Goal: Transaction & Acquisition: Purchase product/service

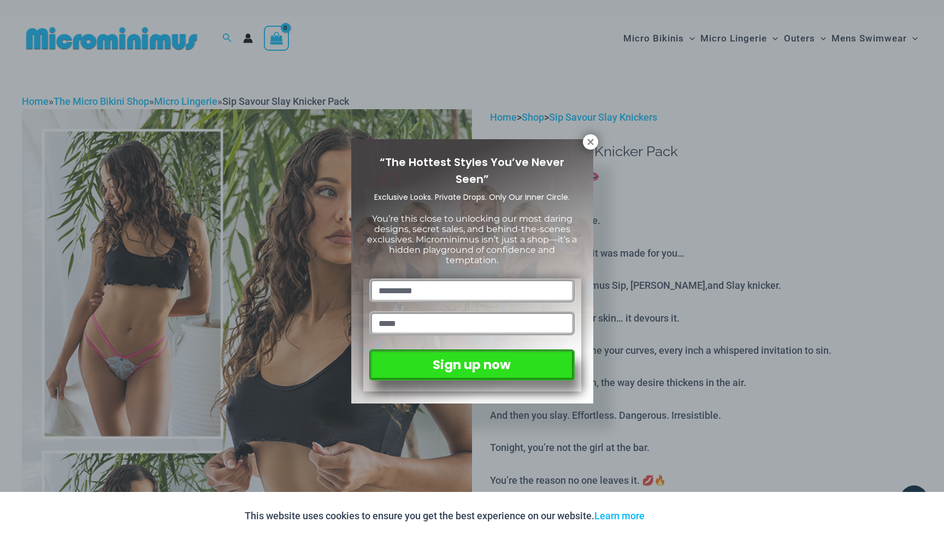
click at [582, 137] on div "“The Hottest Styles You’ve Never Seen” Exclusive Looks. Private Drops. Only Our…" at bounding box center [472, 270] width 944 height 540
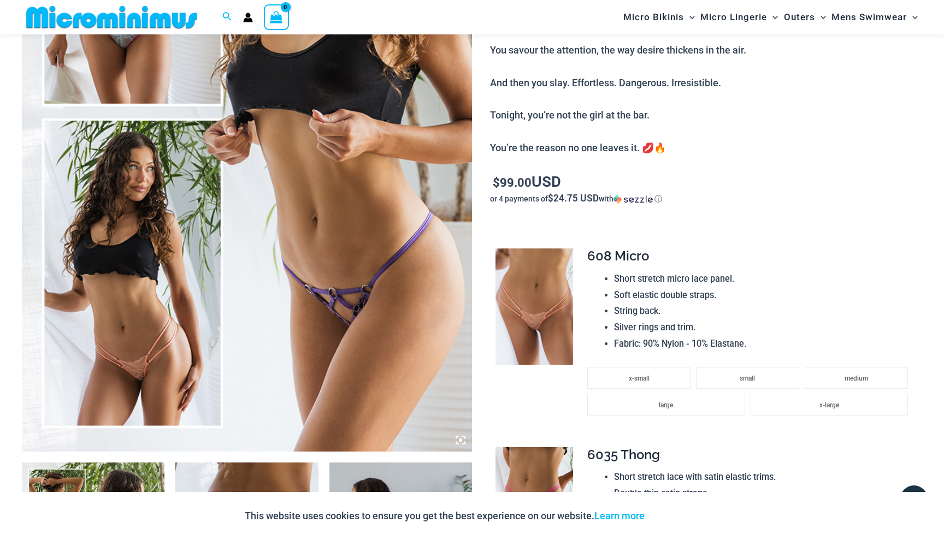
scroll to position [323, 0]
click at [128, 284] on img at bounding box center [247, 113] width 450 height 675
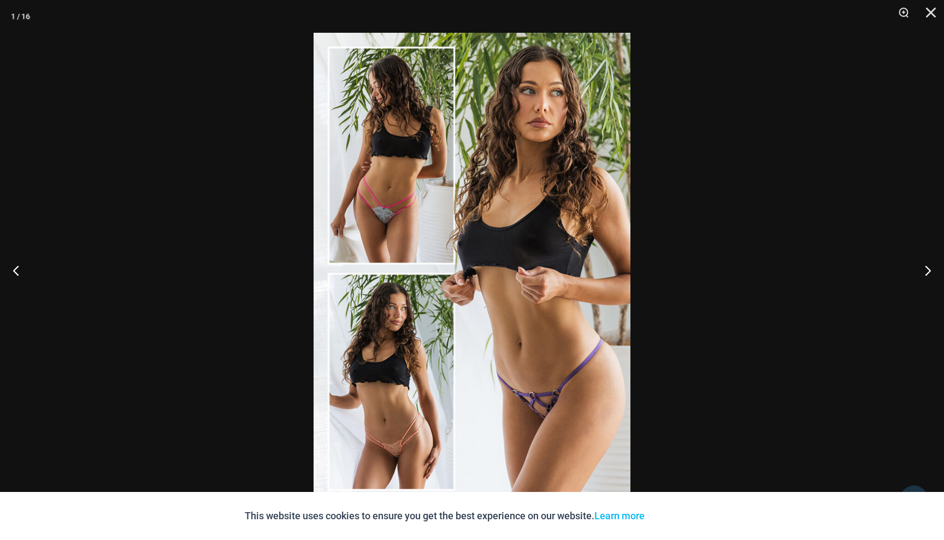
click at [411, 313] on img at bounding box center [471, 270] width 317 height 475
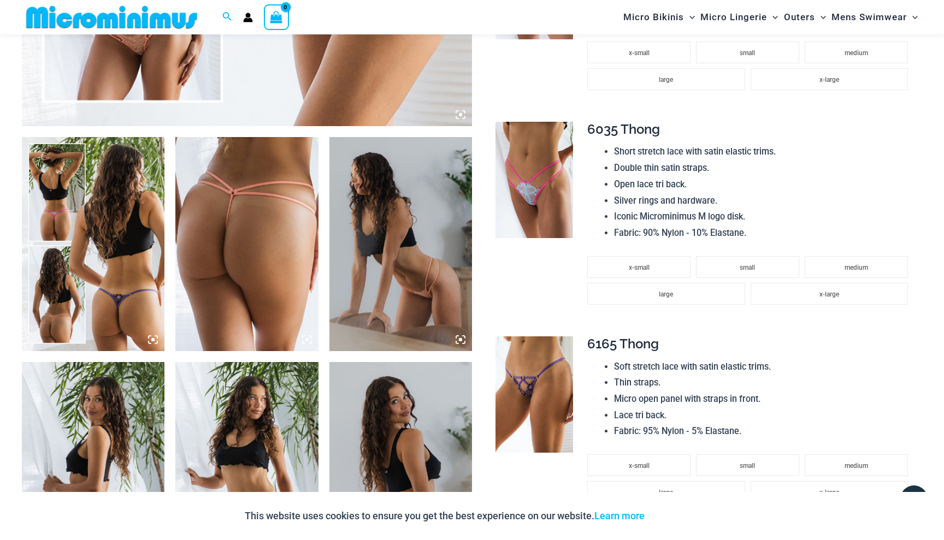
scroll to position [650, 0]
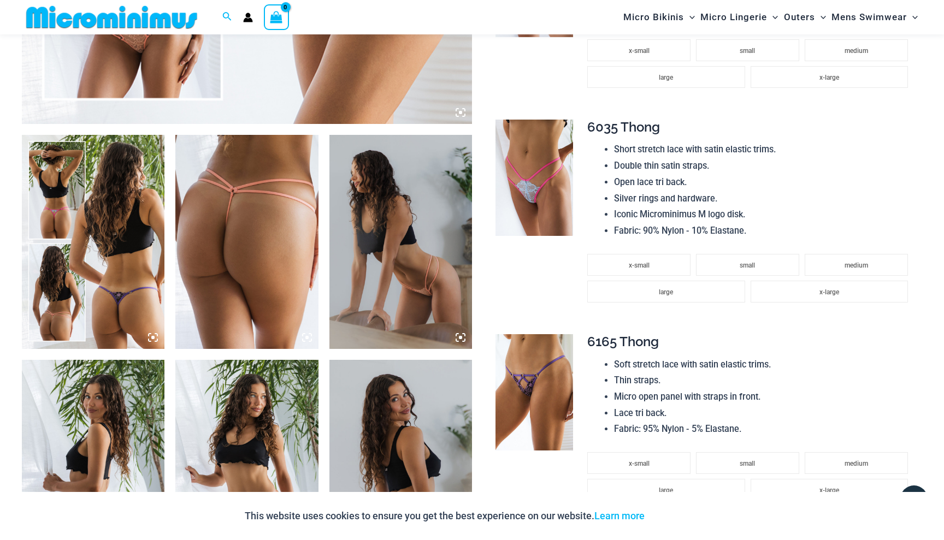
click at [230, 259] on img at bounding box center [246, 242] width 143 height 214
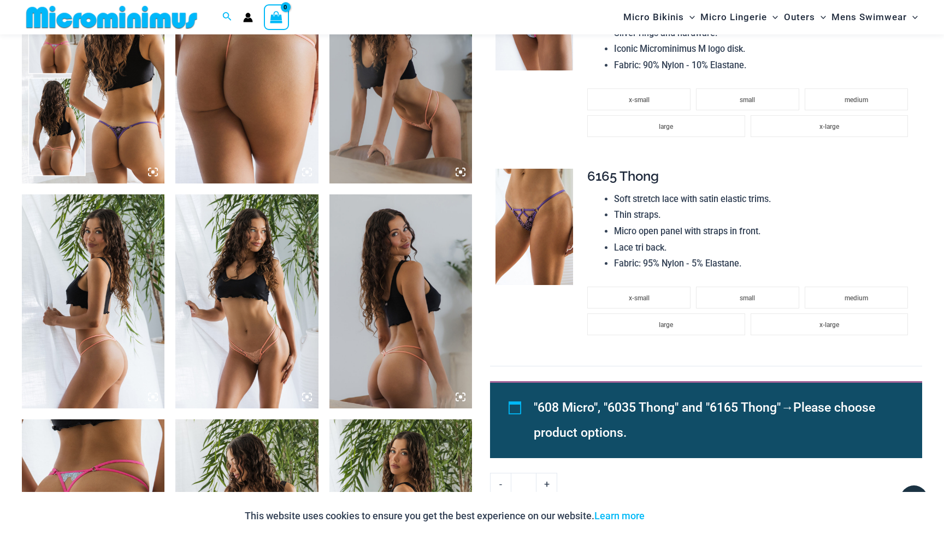
click at [122, 344] on img at bounding box center [93, 301] width 143 height 214
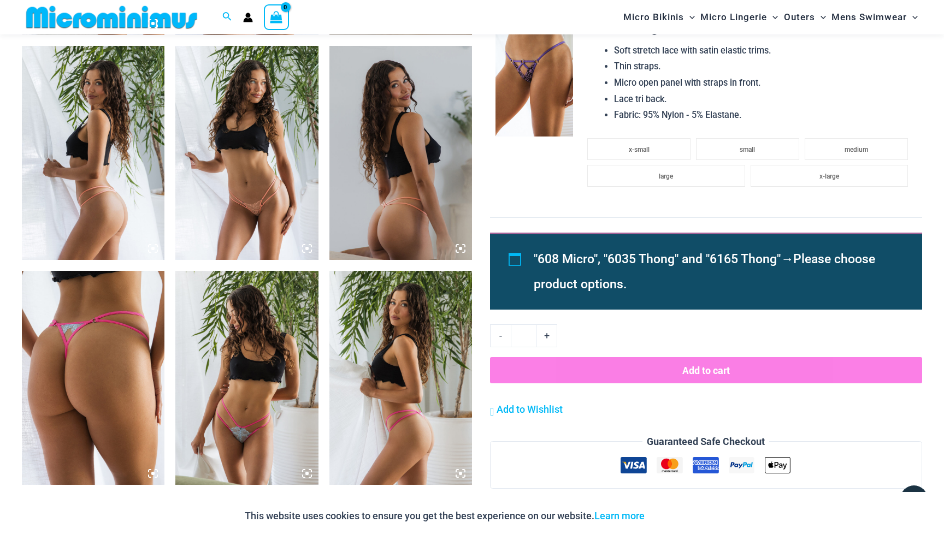
scroll to position [967, 0]
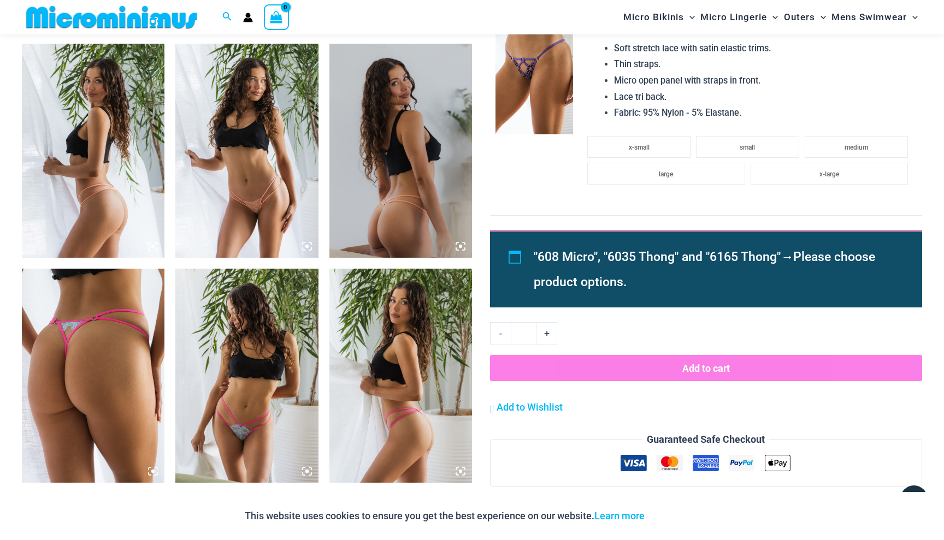
click at [305, 245] on icon at bounding box center [307, 246] width 10 height 10
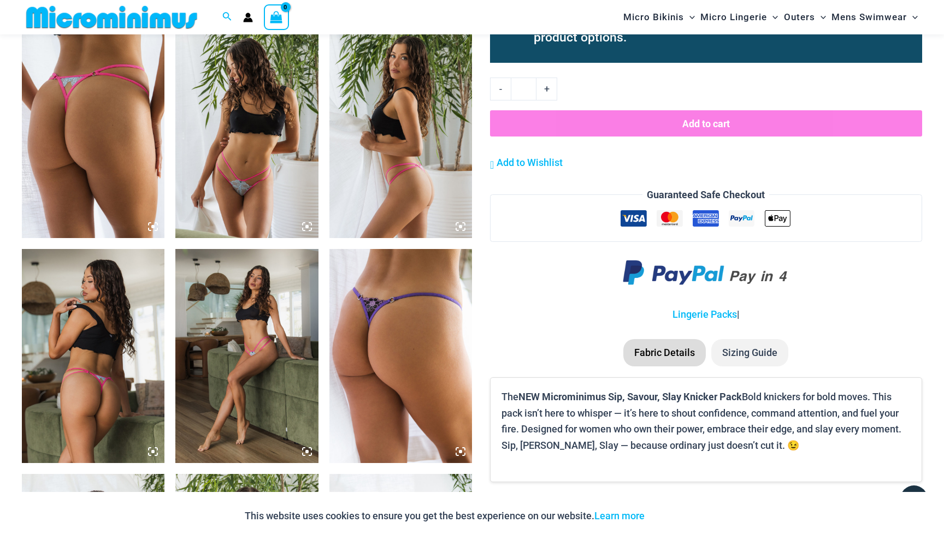
scroll to position [1212, 0]
click at [413, 400] on img at bounding box center [400, 355] width 143 height 214
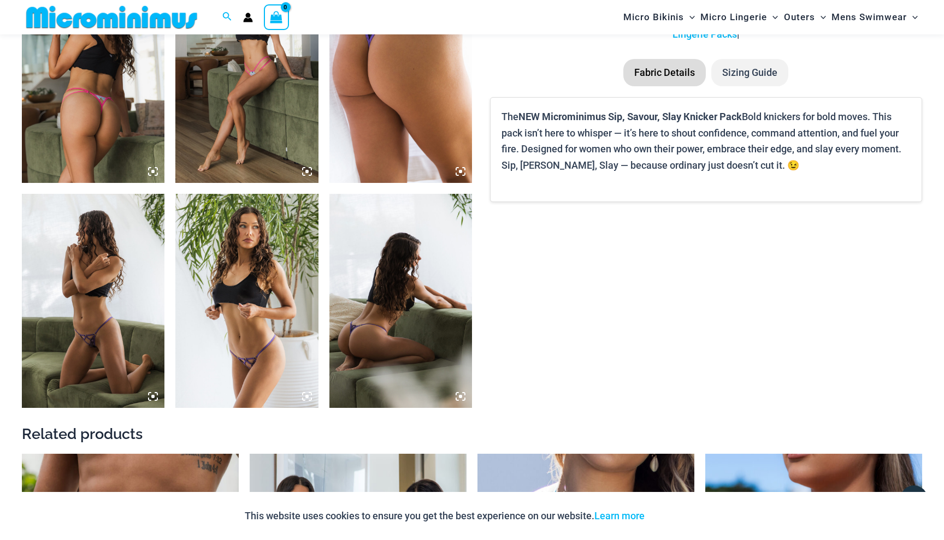
scroll to position [1492, 0]
click at [108, 163] on img at bounding box center [93, 75] width 143 height 214
click at [109, 308] on img at bounding box center [93, 300] width 143 height 214
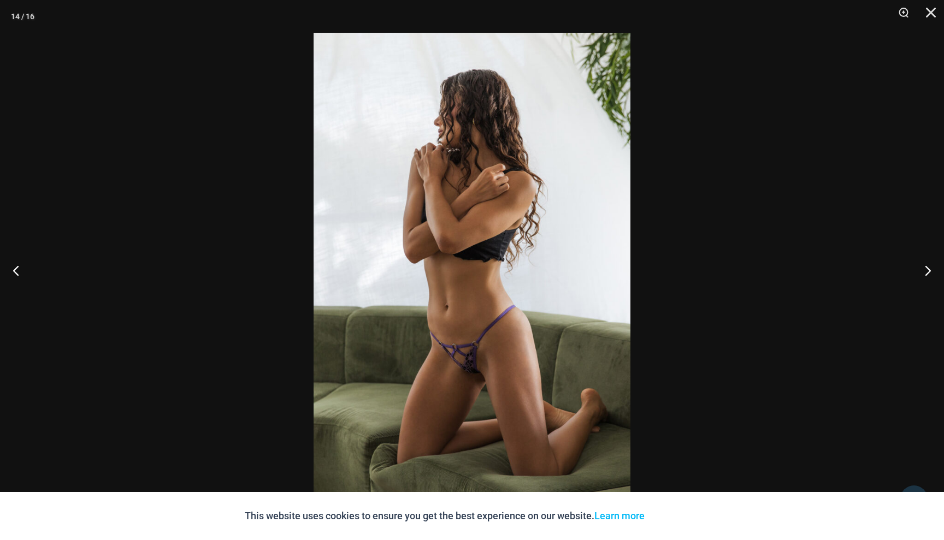
click at [482, 322] on img at bounding box center [471, 270] width 317 height 475
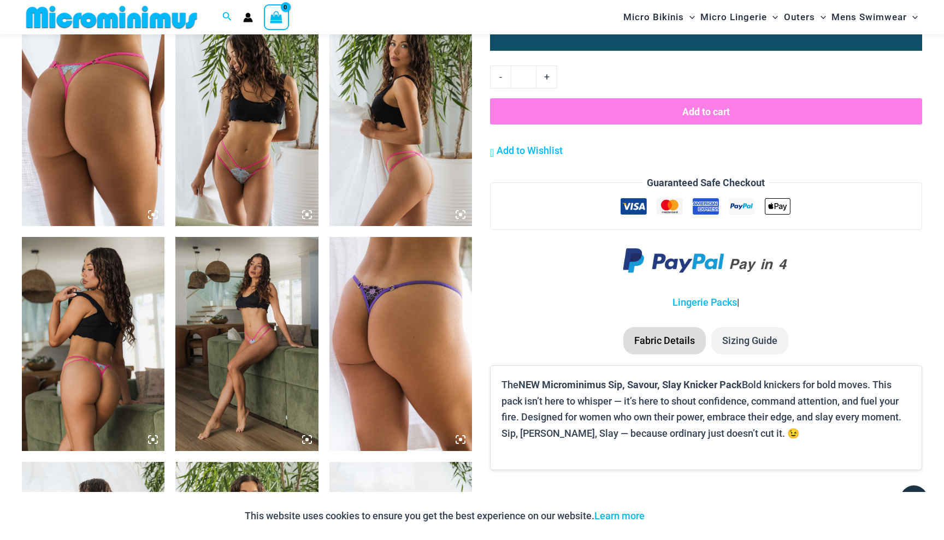
scroll to position [1229, 0]
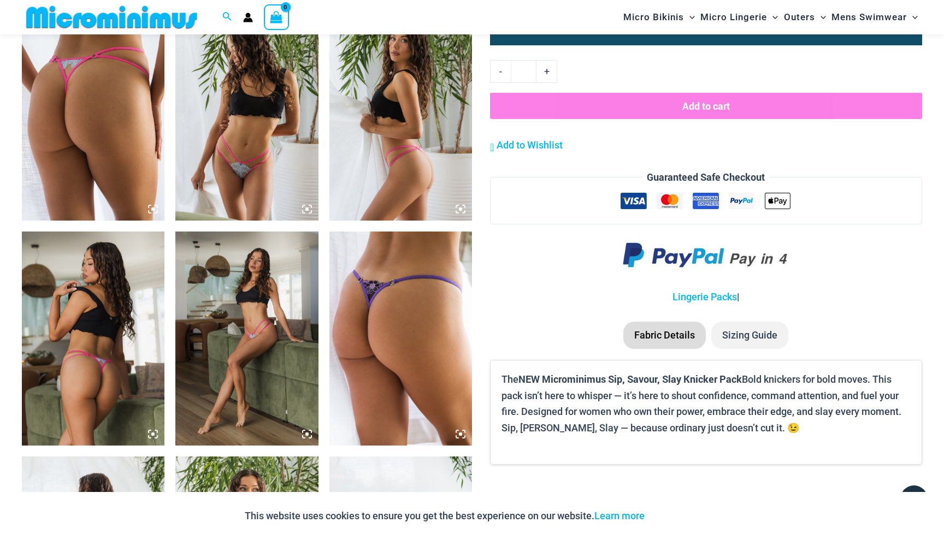
click at [389, 368] on img at bounding box center [400, 339] width 143 height 214
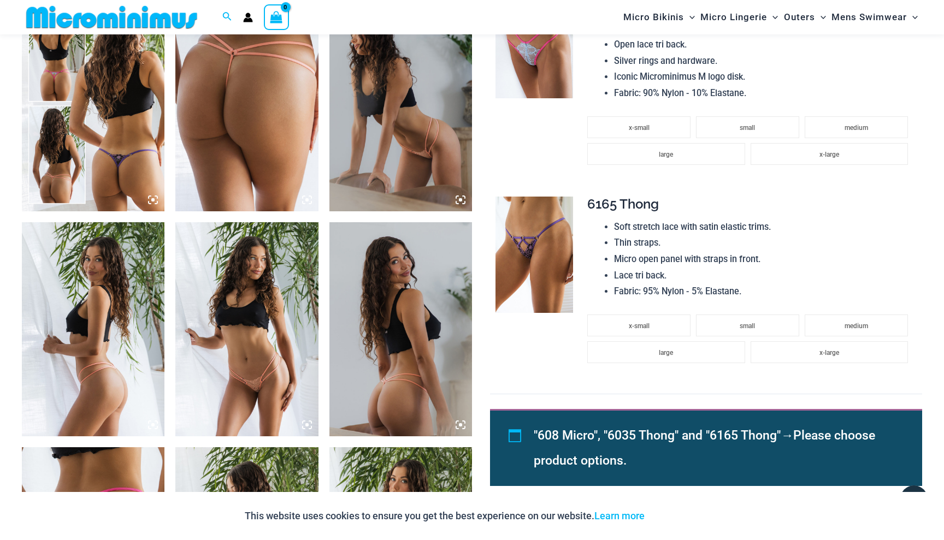
scroll to position [791, 0]
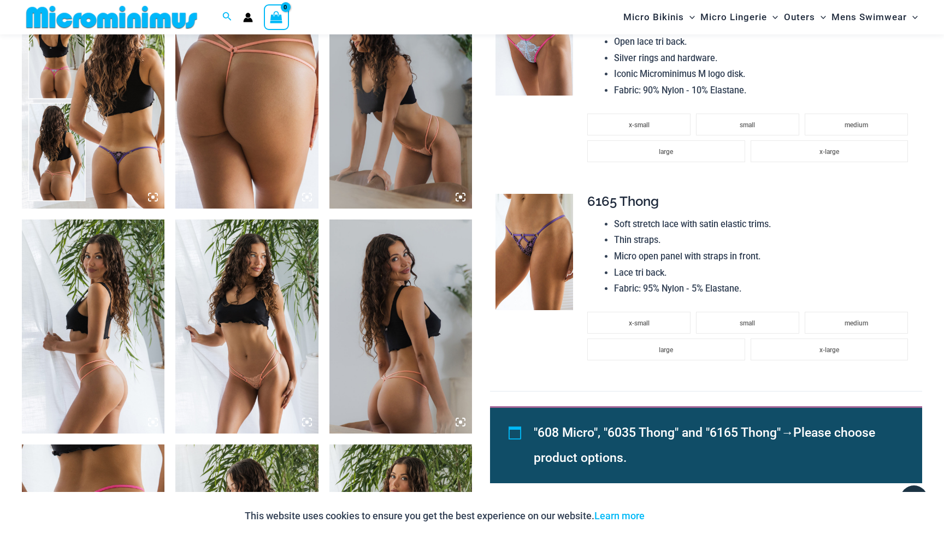
click at [277, 336] on img at bounding box center [246, 327] width 143 height 214
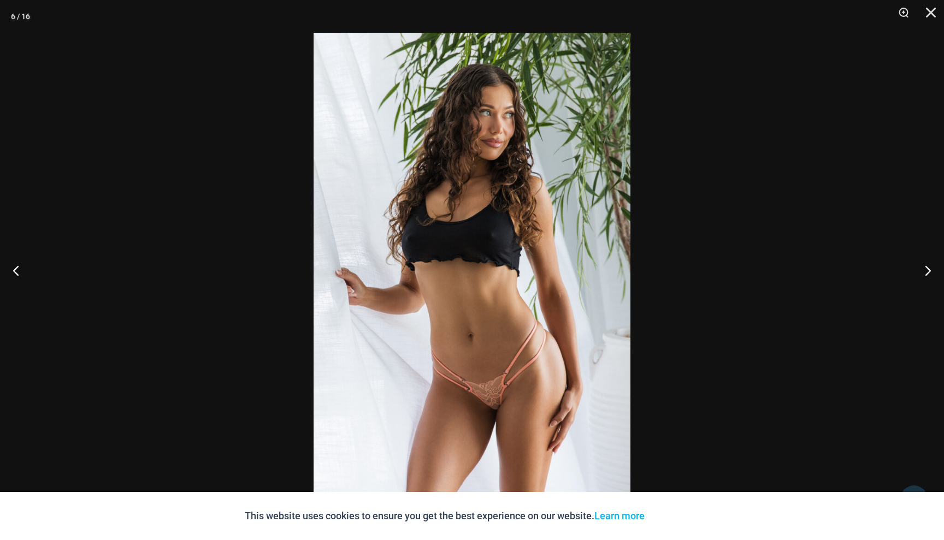
click at [542, 350] on img at bounding box center [471, 270] width 317 height 475
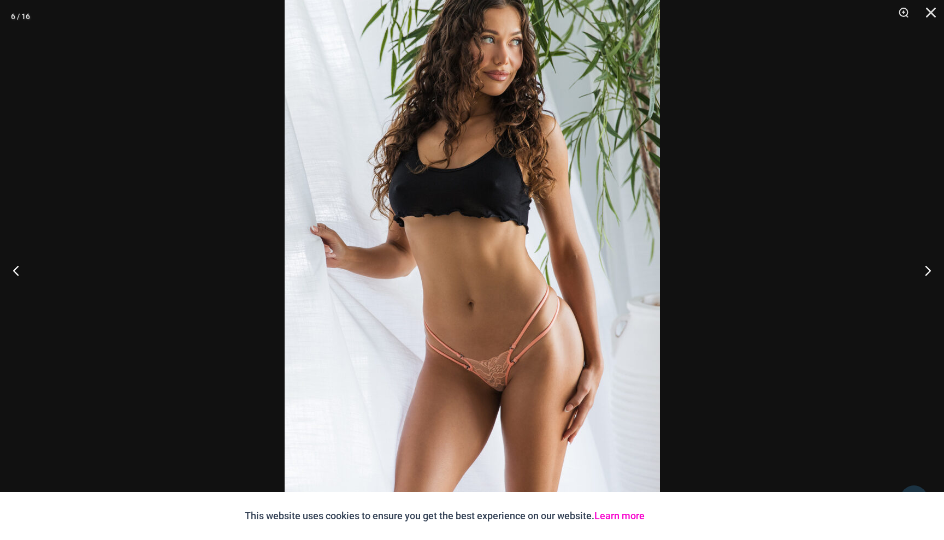
scroll to position [813, 0]
click at [680, 519] on button "Accept" at bounding box center [676, 516] width 46 height 26
